Goal: Find specific page/section: Find specific page/section

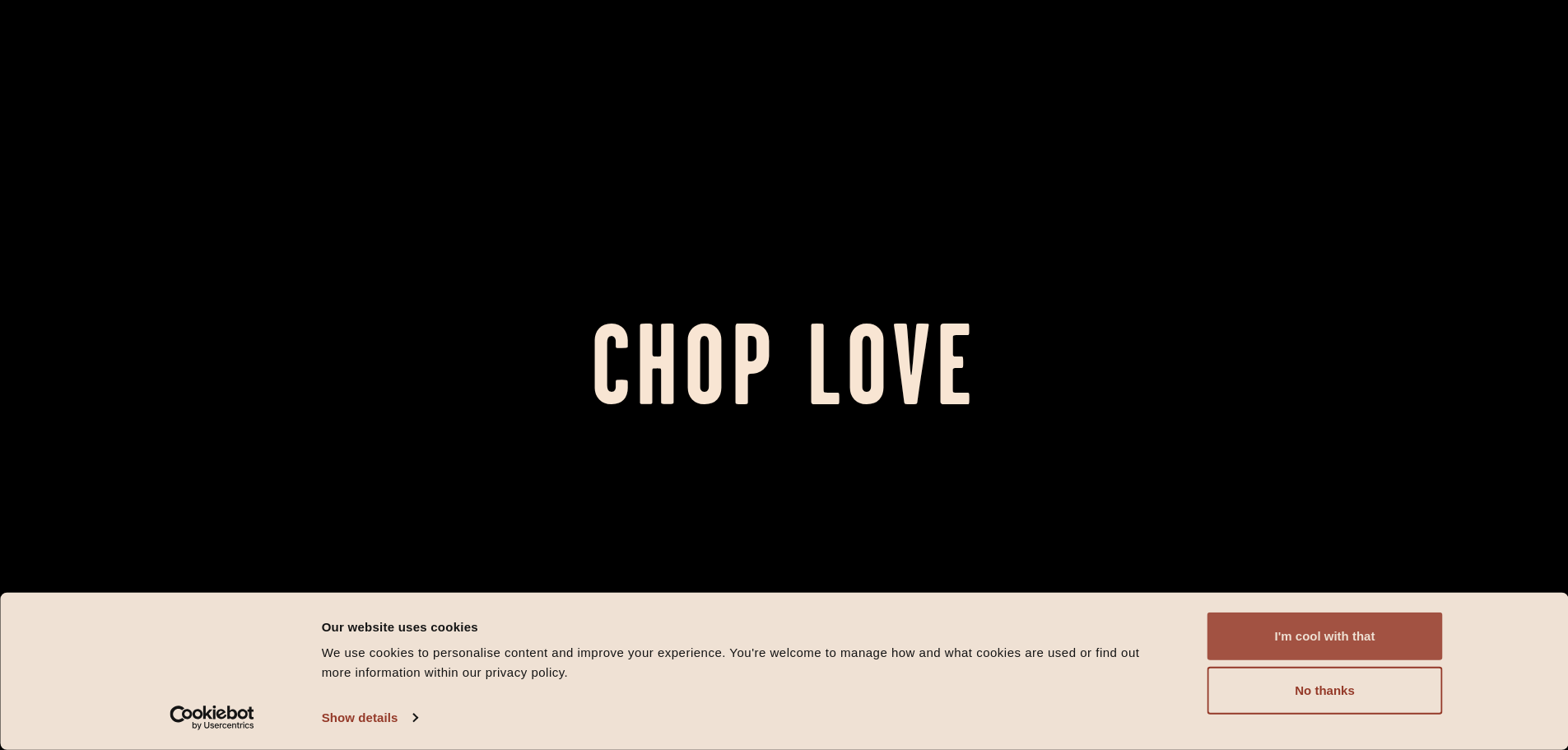
click at [1325, 636] on button "I'm cool with that" at bounding box center [1325, 636] width 235 height 48
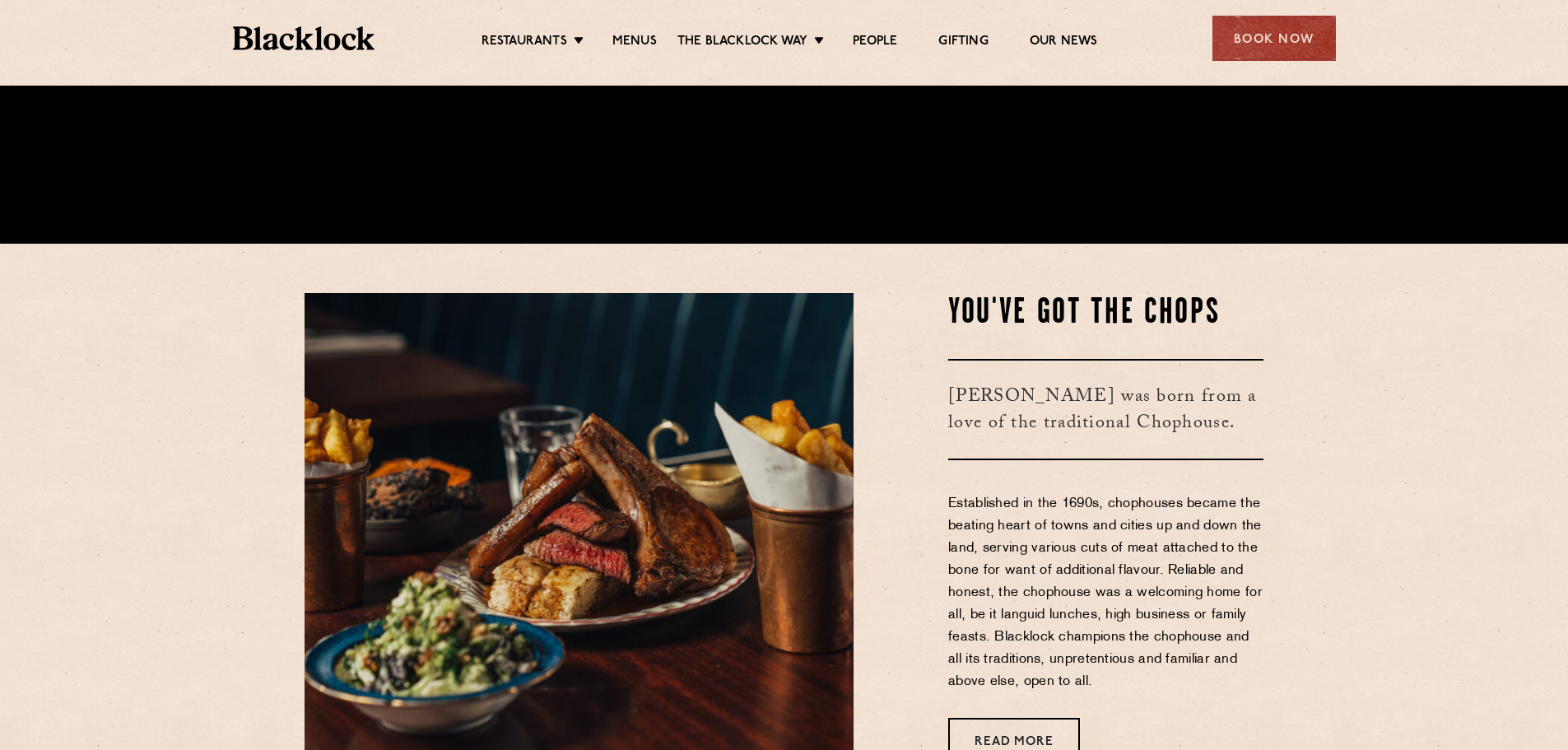
scroll to position [509, 0]
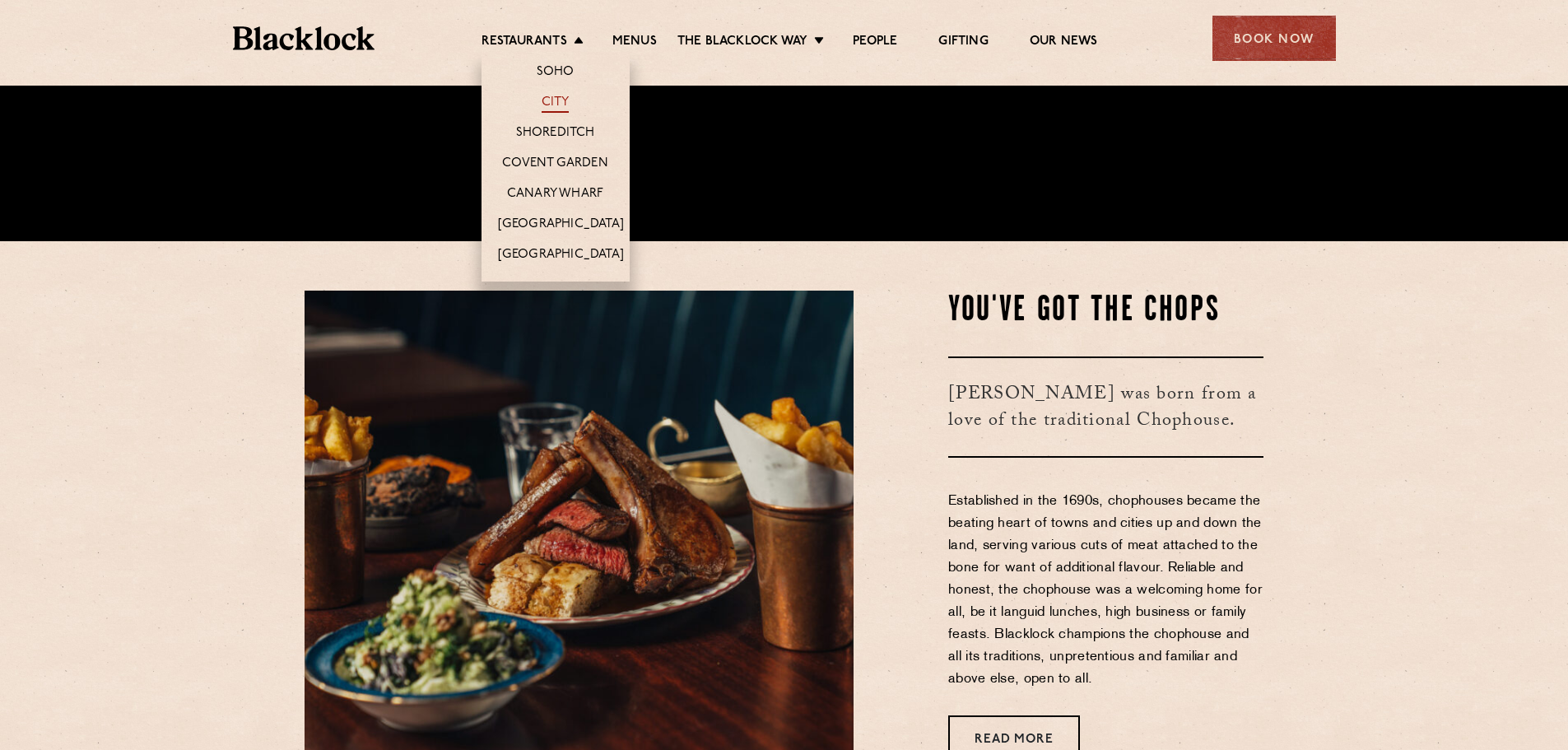
click at [558, 100] on link "City" at bounding box center [555, 103] width 28 height 18
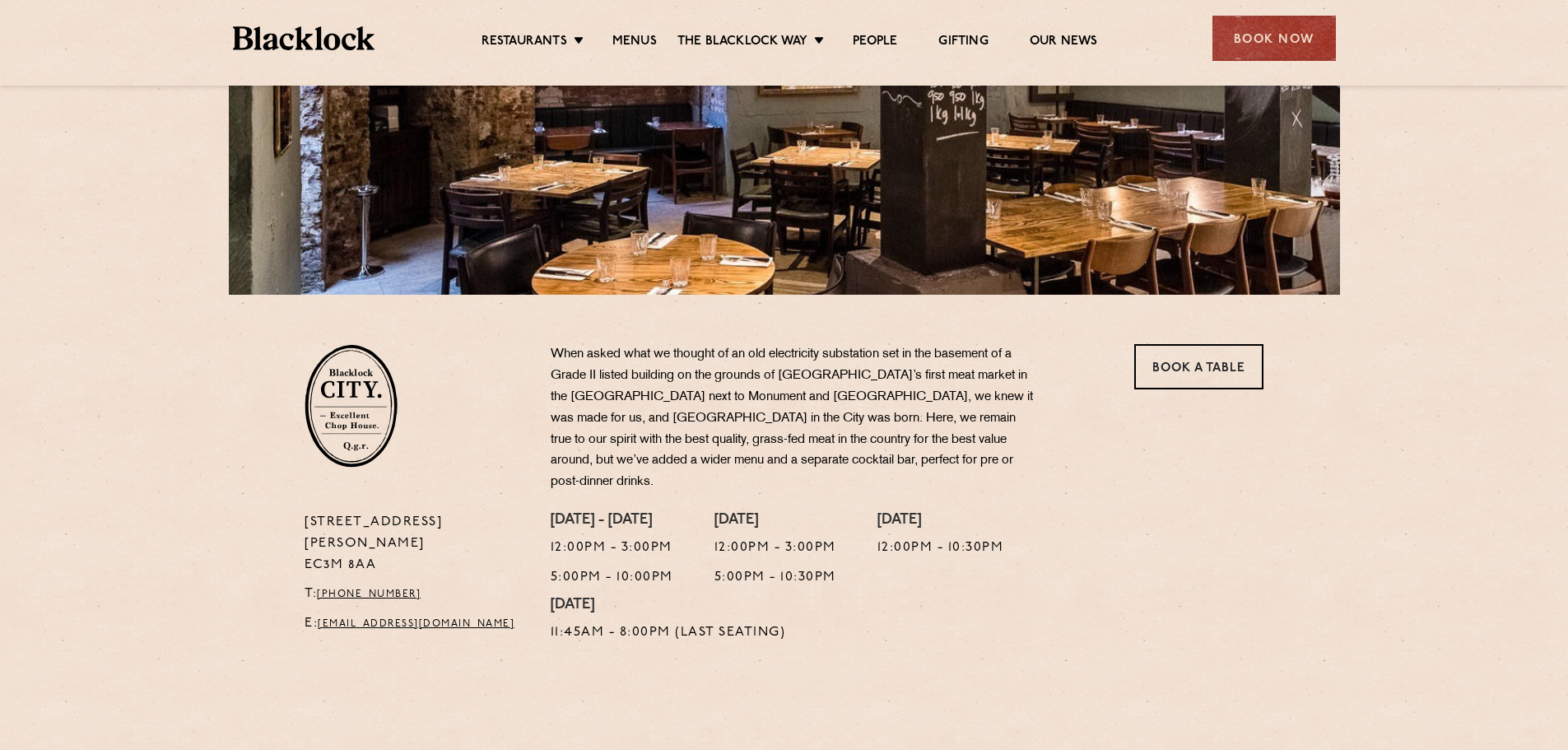
scroll to position [299, 0]
click at [644, 399] on p "When asked what we thought of an old electricity substation set in the basement…" at bounding box center [794, 418] width 486 height 149
click at [903, 397] on p "When asked what we thought of an old electricity substation set in the basement…" at bounding box center [794, 418] width 486 height 149
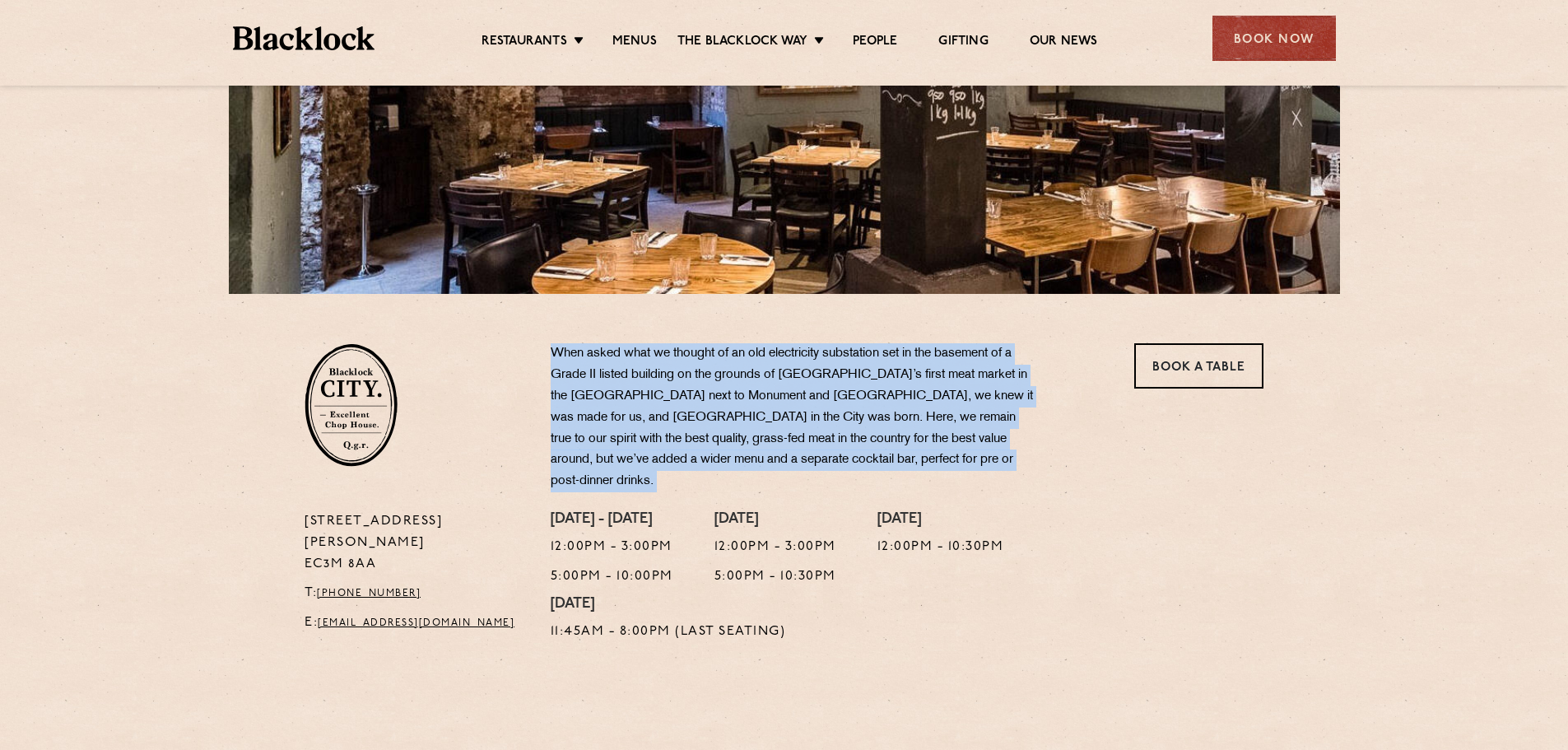
click at [903, 397] on p "When asked what we thought of an old electricity substation set in the basement…" at bounding box center [794, 418] width 486 height 149
click at [864, 405] on p "When asked what we thought of an old electricity substation set in the basement…" at bounding box center [794, 418] width 486 height 149
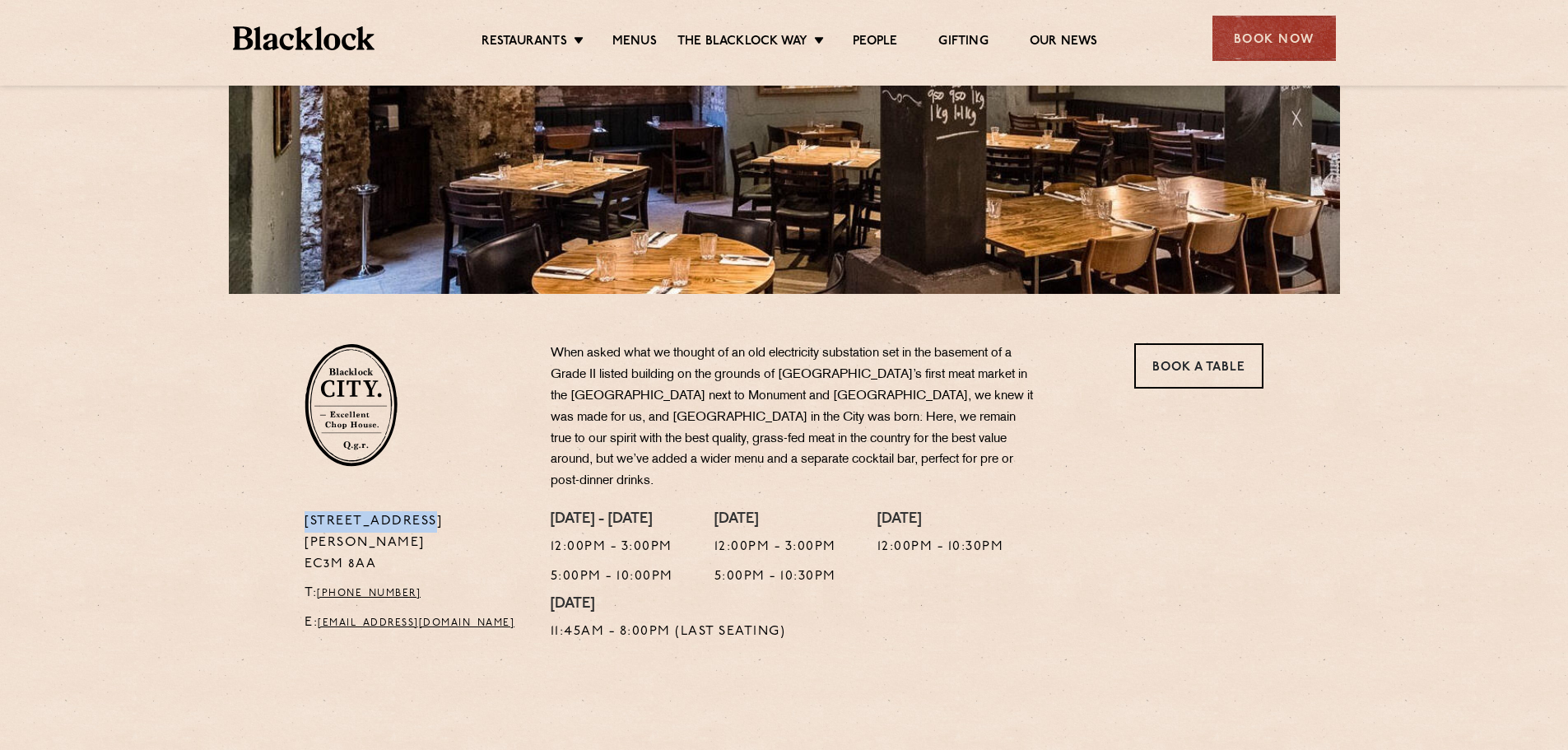
drag, startPoint x: 418, startPoint y: 499, endPoint x: 304, endPoint y: 499, distance: 114.0
click at [304, 511] on p "[STREET_ADDRESS][PERSON_NAME]" at bounding box center [415, 543] width 222 height 64
copy p "[STREET_ADDRESS][PERSON_NAME]"
